Goal: Task Accomplishment & Management: Manage account settings

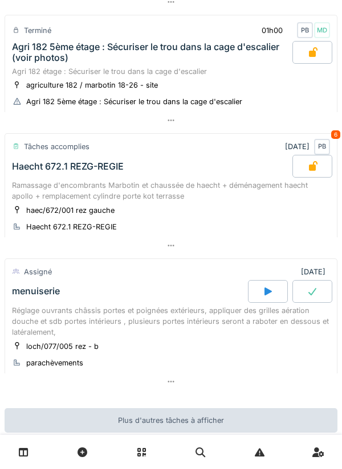
scroll to position [973, 0]
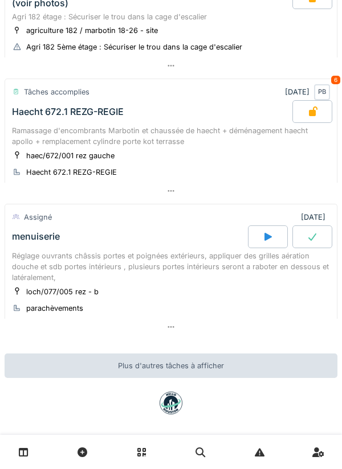
click at [207, 261] on div "Réglage ouvrants châssis portes et poignées extérieurs, appliquer des grilles a…" at bounding box center [171, 267] width 318 height 33
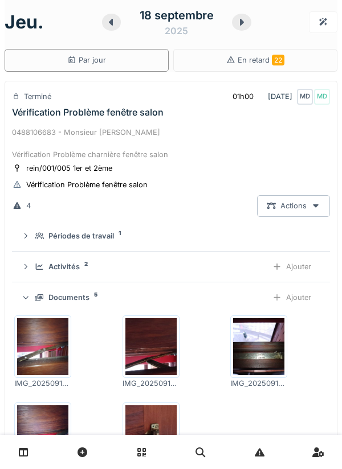
scroll to position [4, 0]
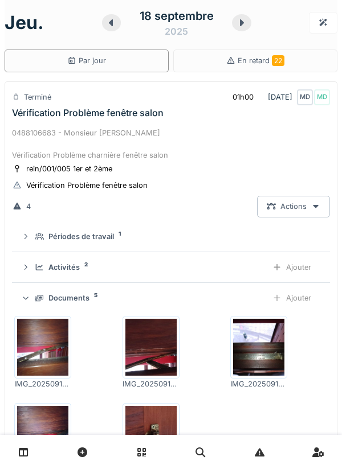
click at [185, 128] on div "0488106683 - Monsieur [PERSON_NAME] Vérification Problème charnière fenêtre sal…" at bounding box center [171, 144] width 318 height 33
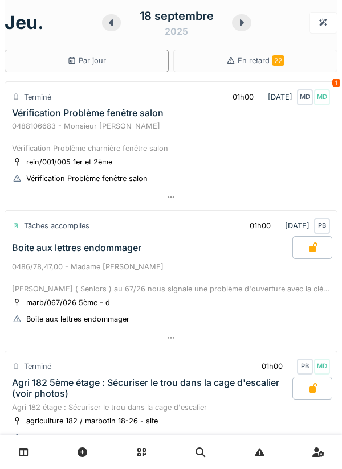
click at [238, 24] on icon at bounding box center [241, 22] width 11 height 9
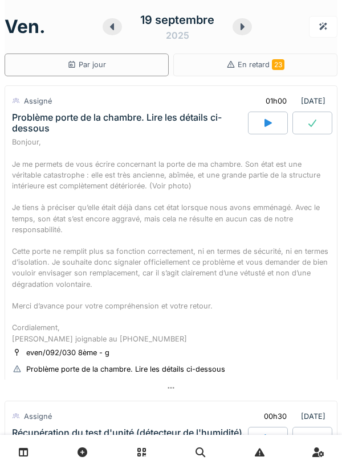
click at [113, 29] on icon at bounding box center [112, 26] width 4 height 7
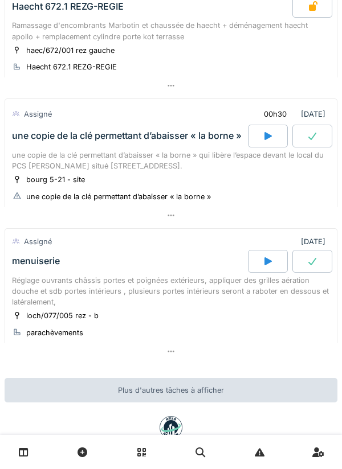
scroll to position [480, 0]
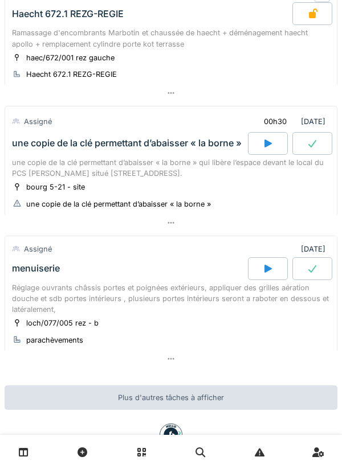
click at [112, 287] on div "Réglage ouvrants châssis portes et poignées extérieurs, appliquer des grilles a…" at bounding box center [171, 299] width 318 height 33
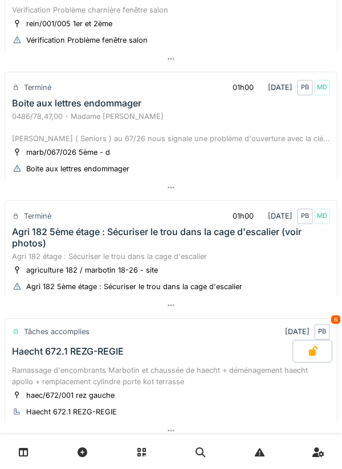
scroll to position [0, 0]
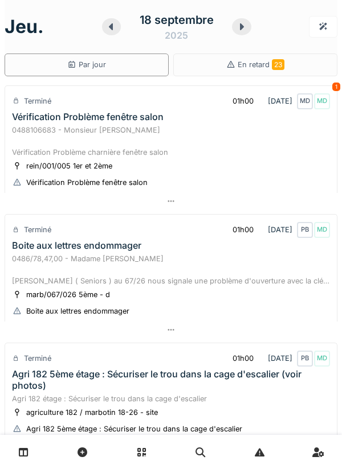
click at [248, 27] on div at bounding box center [241, 26] width 19 height 17
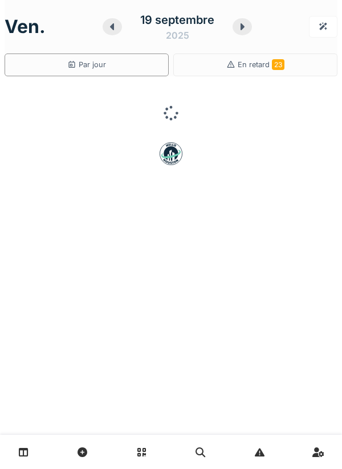
click at [242, 31] on div at bounding box center [241, 26] width 19 height 17
click at [248, 31] on icon at bounding box center [245, 26] width 11 height 9
click at [251, 31] on div "[DATE]" at bounding box center [177, 26] width 149 height 35
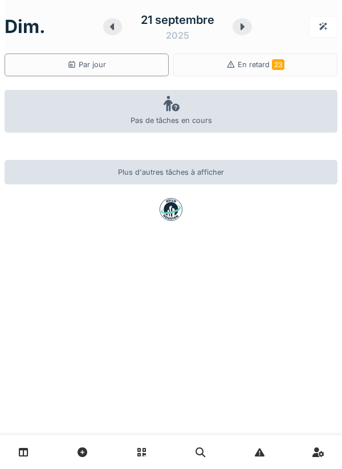
click at [247, 28] on icon at bounding box center [241, 26] width 11 height 9
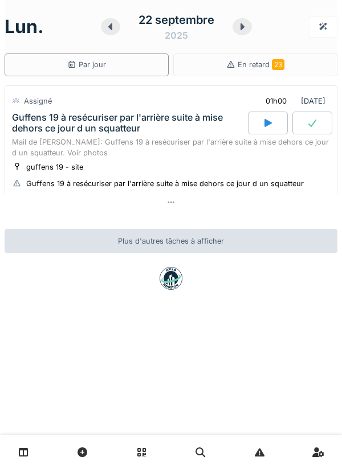
click at [84, 365] on div "[DATE] Par jour En retard 23 Assigné 01h00 [DATE] Guffens 19 à resécuriser par …" at bounding box center [171, 234] width 342 height 469
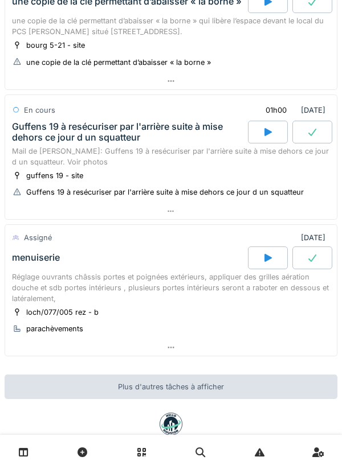
scroll to position [653, 0]
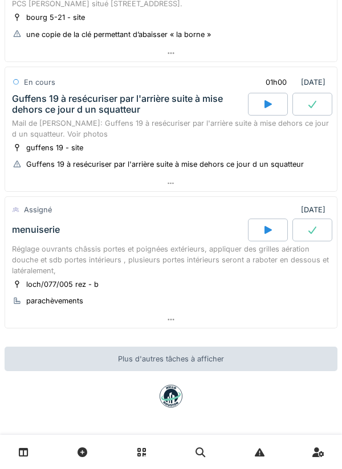
click at [265, 113] on div at bounding box center [268, 104] width 40 height 23
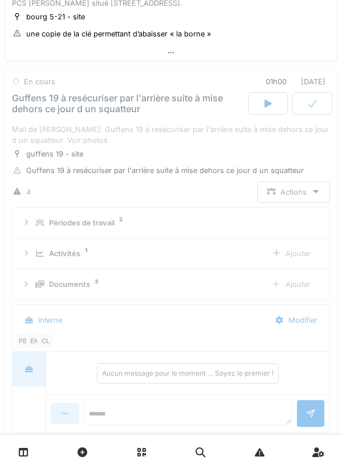
scroll to position [673, 0]
